Goal: Task Accomplishment & Management: Use online tool/utility

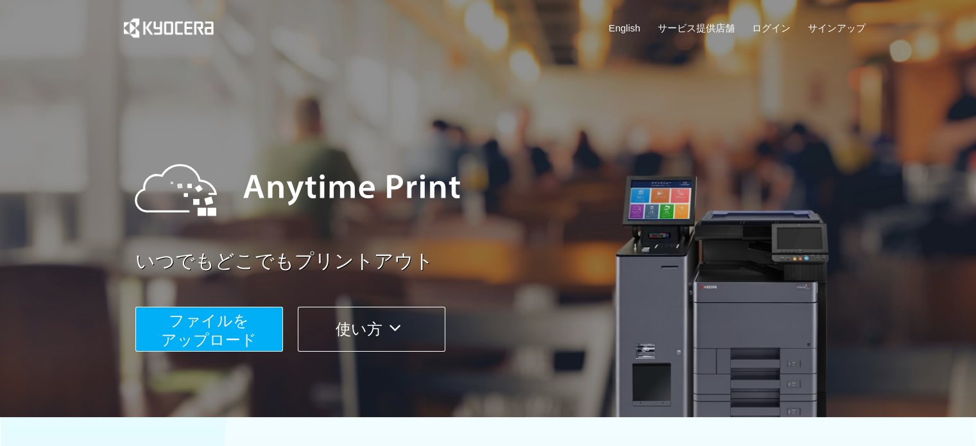
click at [262, 316] on button "ファイルを ​​アップロード" at bounding box center [209, 329] width 148 height 45
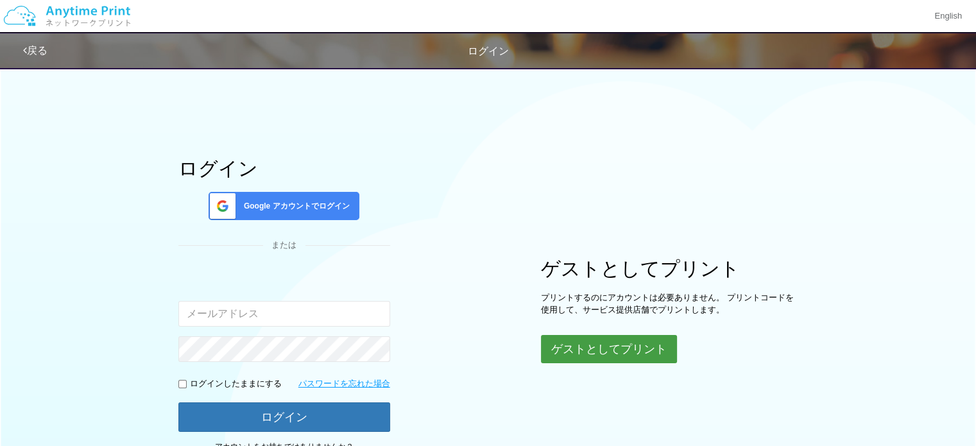
click at [636, 353] on button "ゲストとしてプリント" at bounding box center [609, 349] width 136 height 28
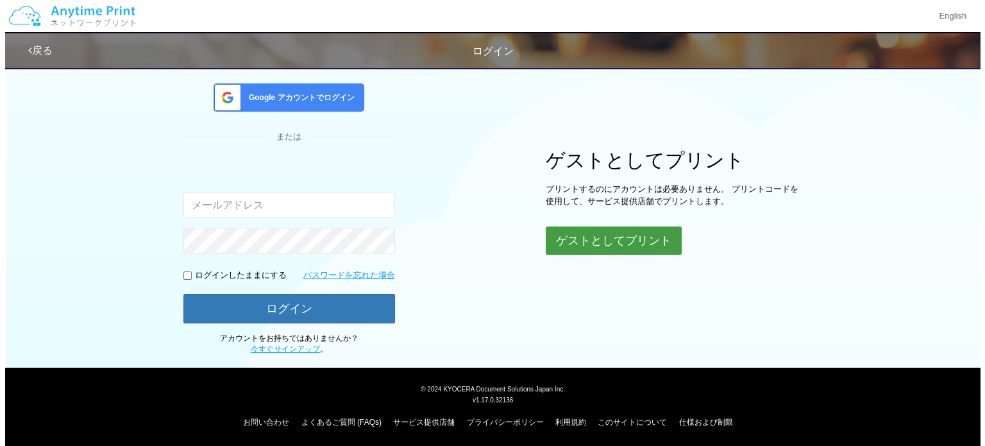
scroll to position [109, 0]
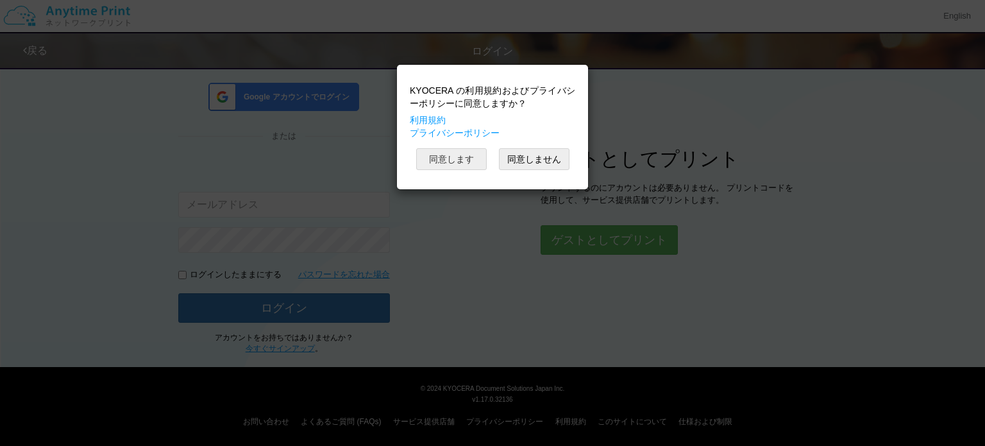
click at [462, 163] on button "同意します" at bounding box center [451, 159] width 71 height 22
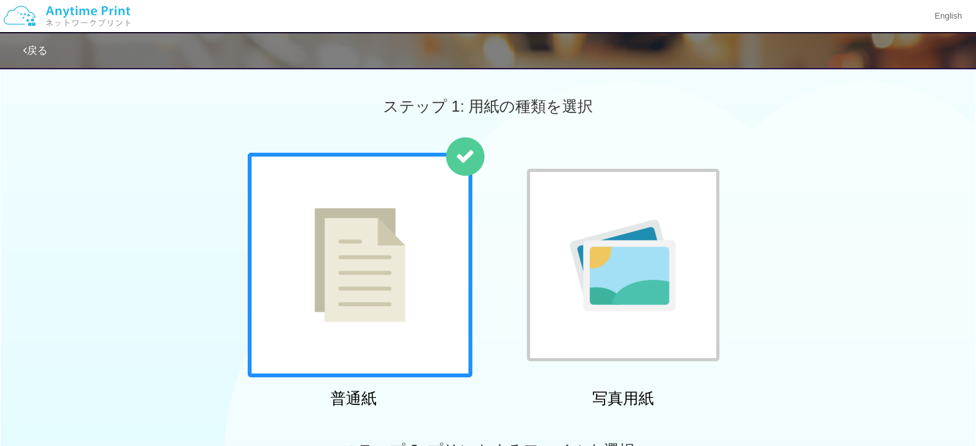
click at [402, 269] on img at bounding box center [359, 265] width 91 height 114
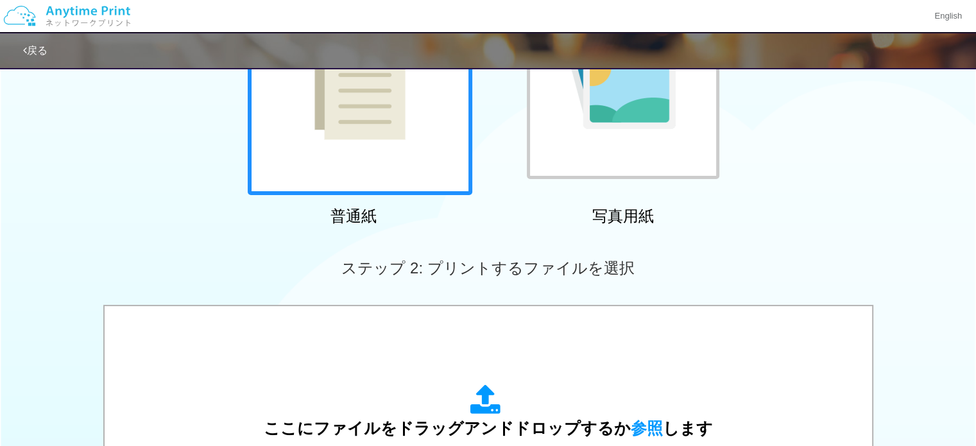
scroll to position [321, 0]
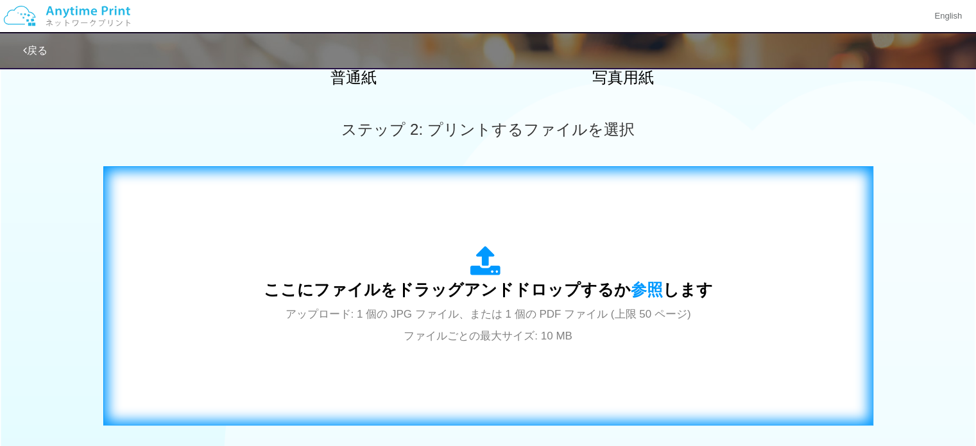
click at [523, 332] on span "アップロード: 1 個の JPG ファイル、または 1 個の PDF ファイル (上限 50 ページ) ファイルごとの最大サイズ: 10 MB" at bounding box center [487, 325] width 405 height 34
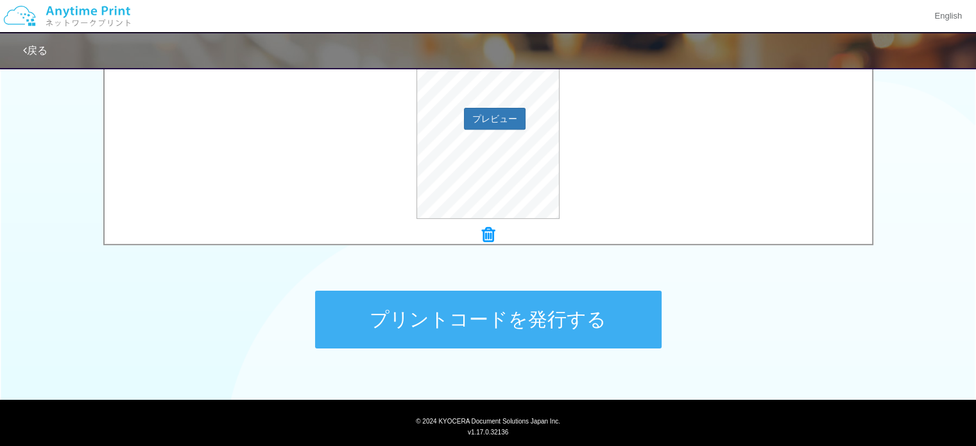
scroll to position [529, 0]
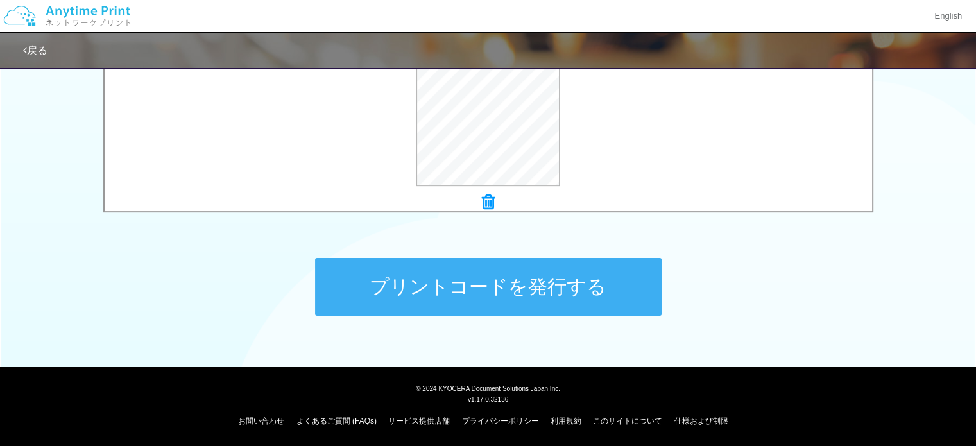
click at [532, 289] on button "プリントコードを発行する" at bounding box center [488, 287] width 346 height 58
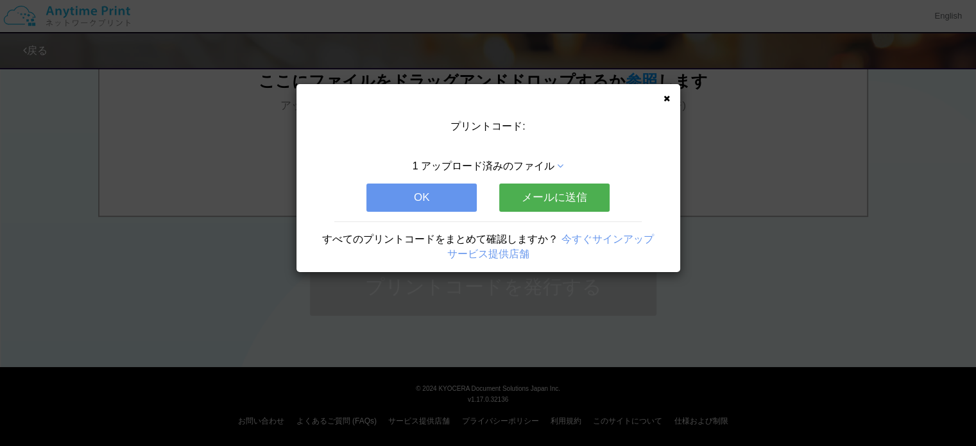
scroll to position [0, 0]
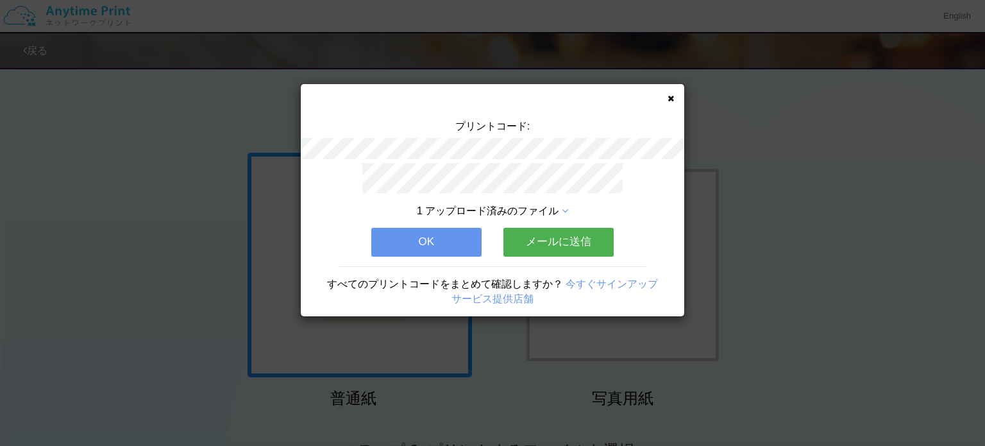
click at [402, 241] on button "OK" at bounding box center [426, 242] width 110 height 28
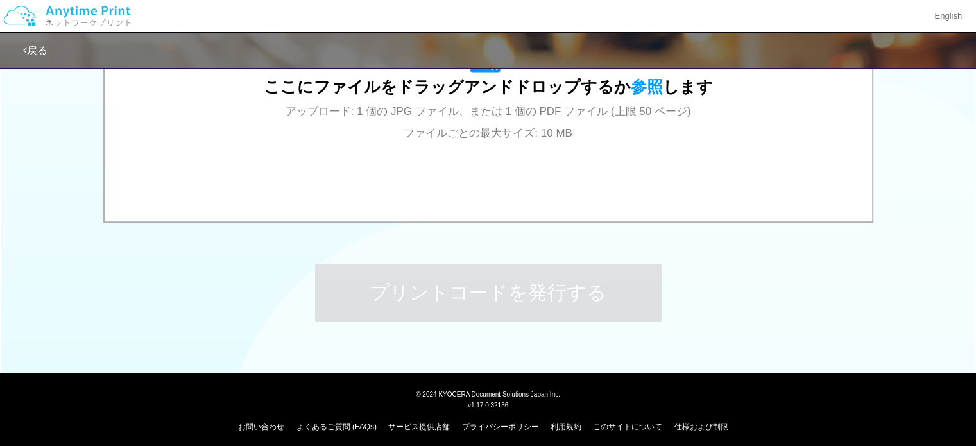
scroll to position [529, 0]
